Goal: Navigation & Orientation: Understand site structure

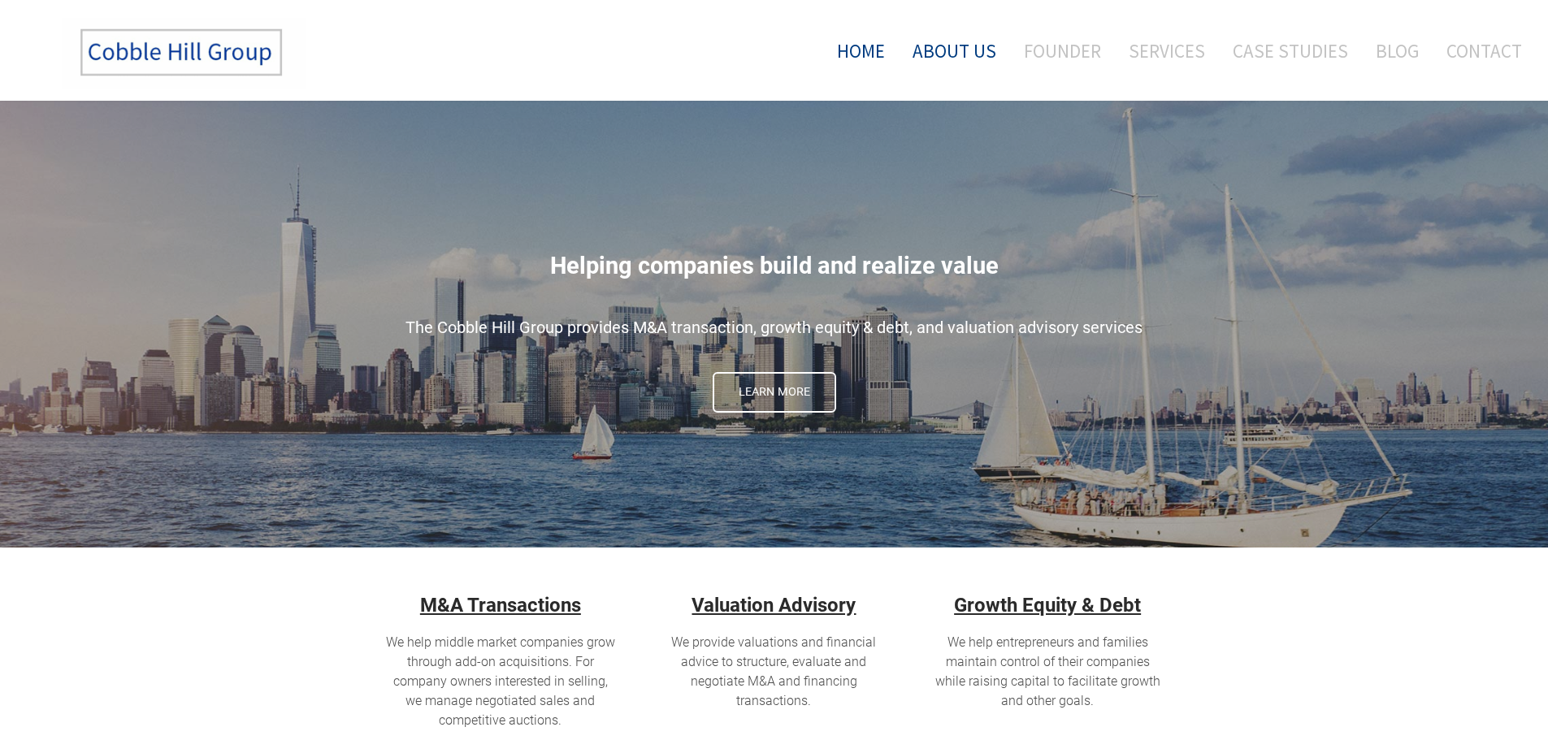
click at [962, 46] on link "About Us" at bounding box center [954, 50] width 108 height 67
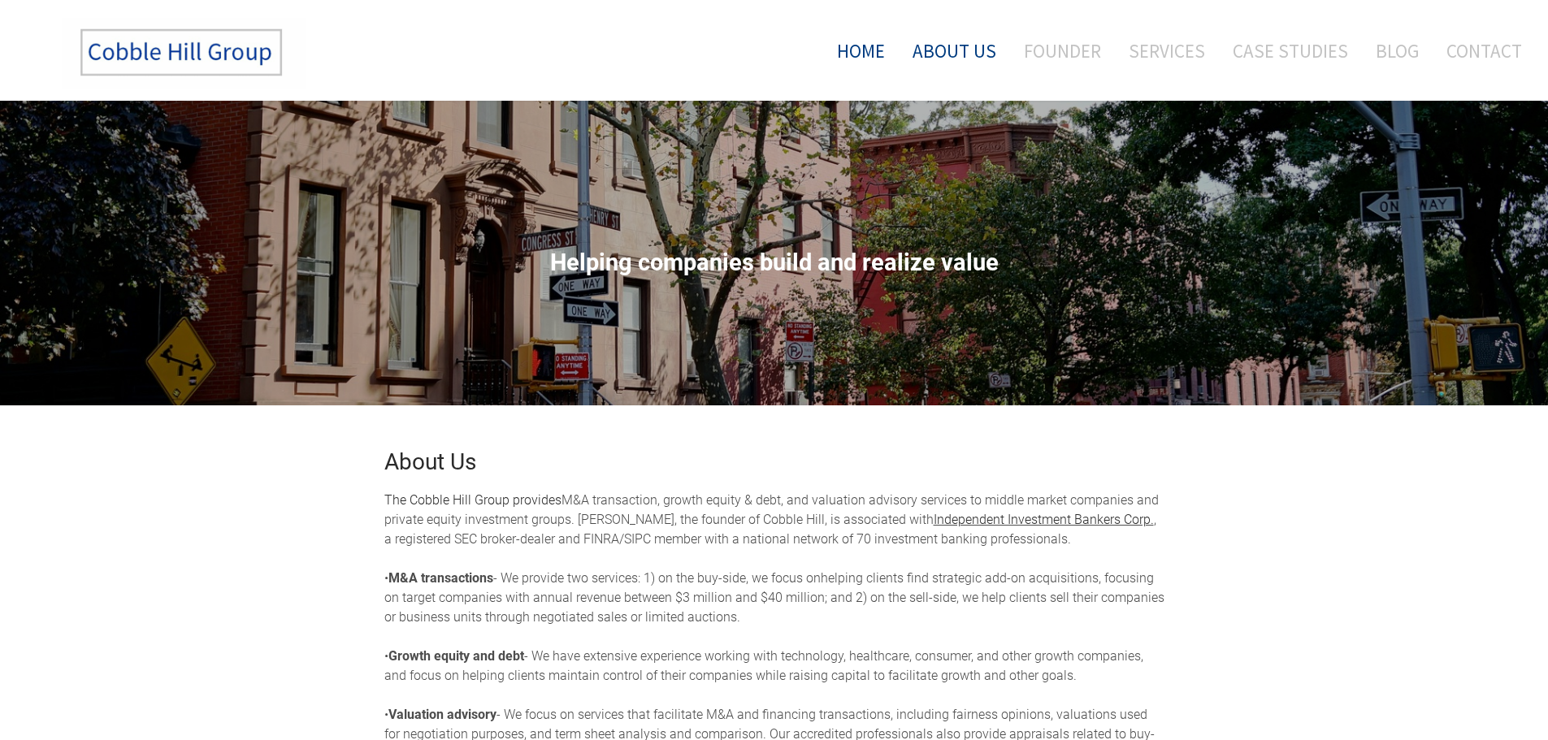
click at [843, 58] on link "Home" at bounding box center [855, 50] width 85 height 67
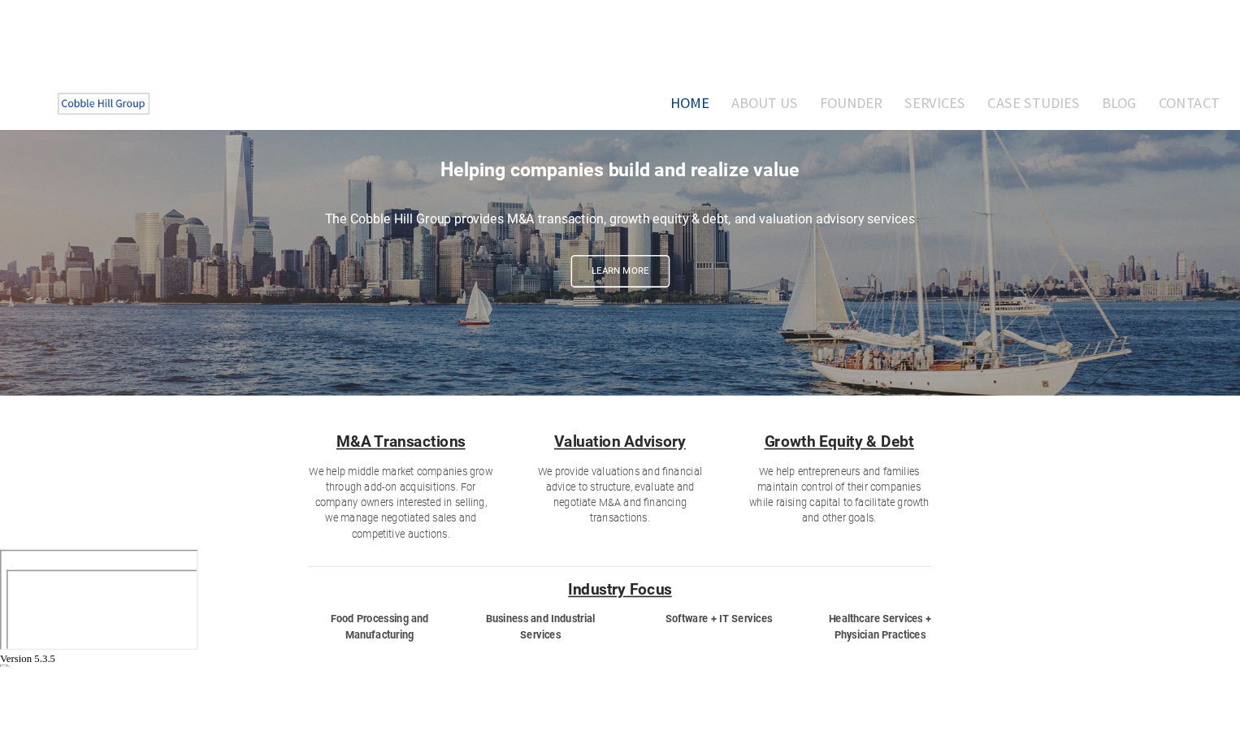
scroll to position [163, 0]
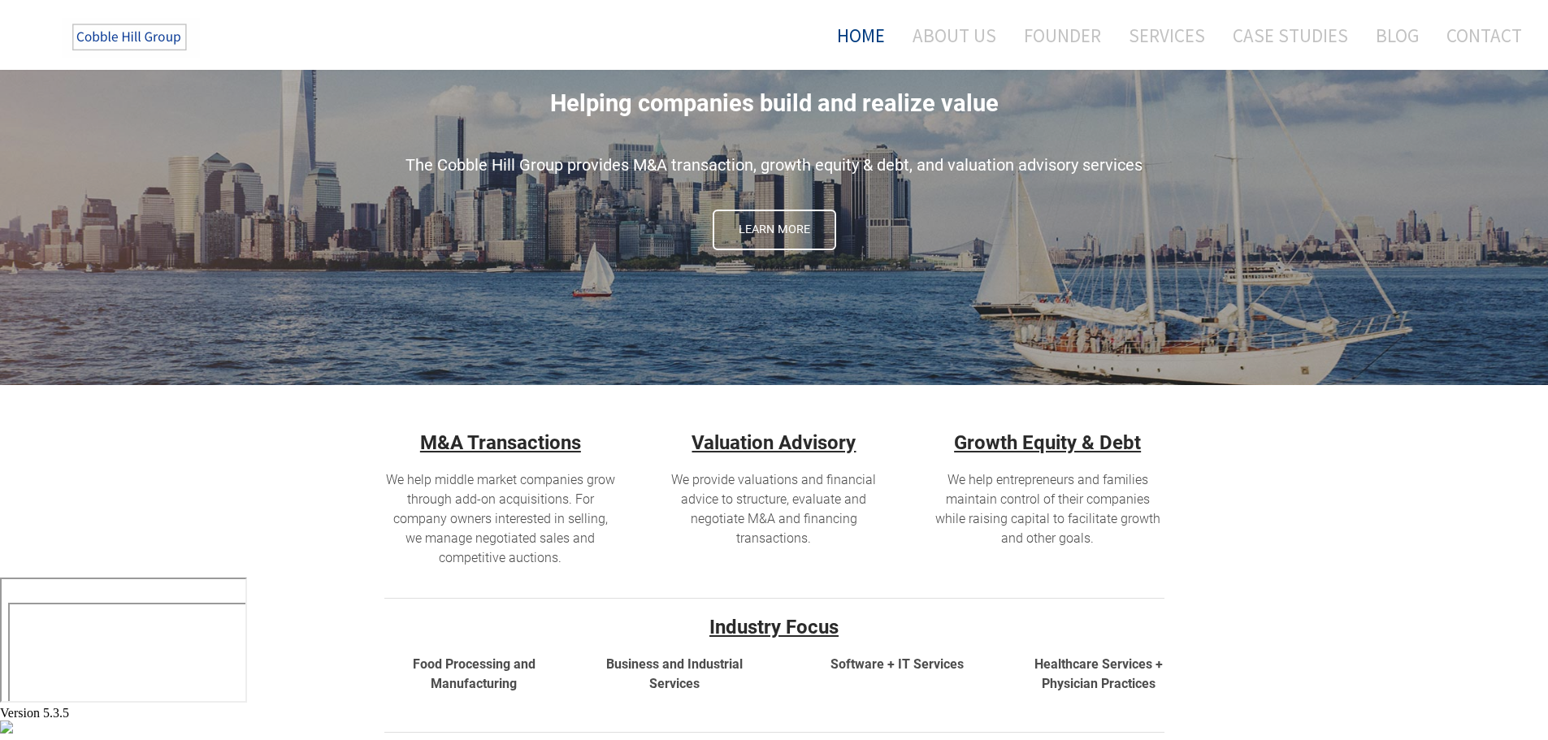
click at [1523, 721] on div at bounding box center [774, 729] width 1548 height 16
